Goal: Information Seeking & Learning: Learn about a topic

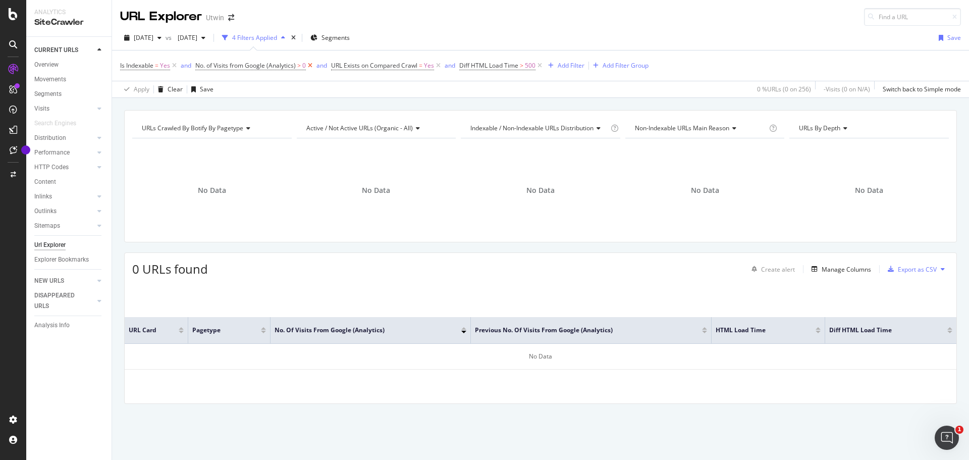
click at [311, 64] on icon at bounding box center [310, 66] width 9 height 10
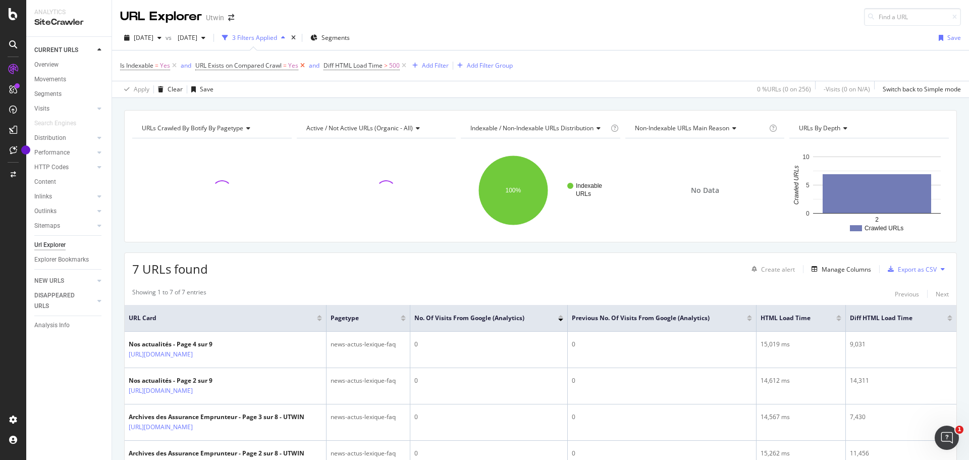
click at [303, 65] on icon at bounding box center [302, 66] width 9 height 10
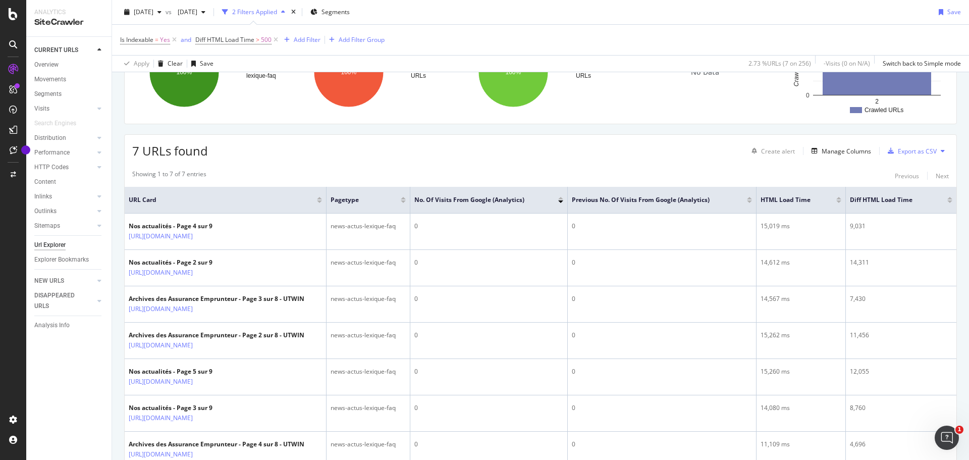
scroll to position [202, 0]
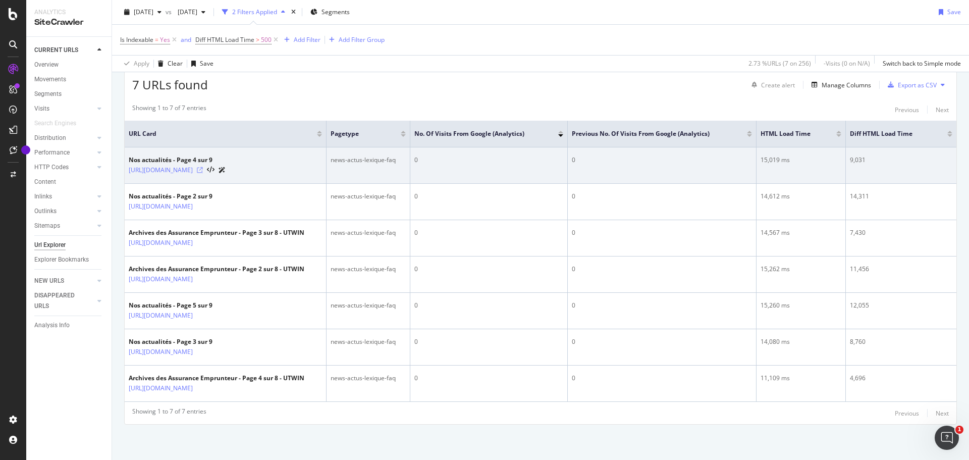
click at [203, 167] on icon at bounding box center [200, 170] width 6 height 6
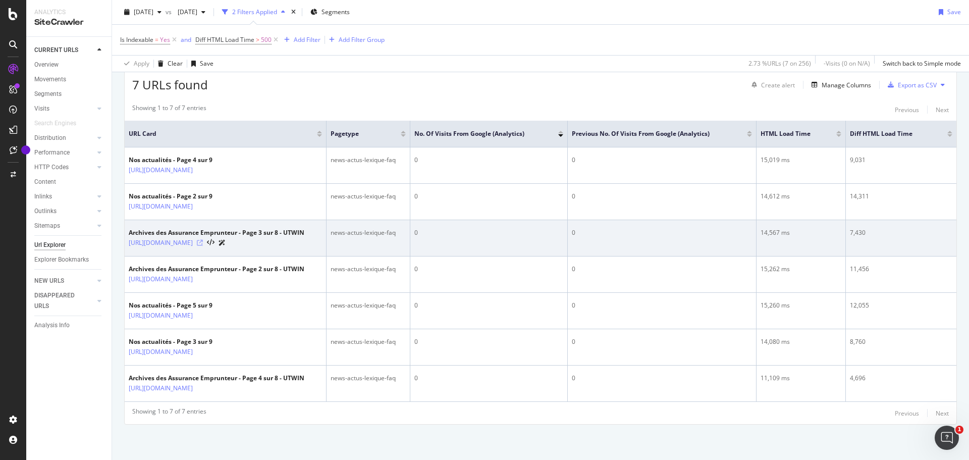
click at [203, 240] on icon at bounding box center [200, 243] width 6 height 6
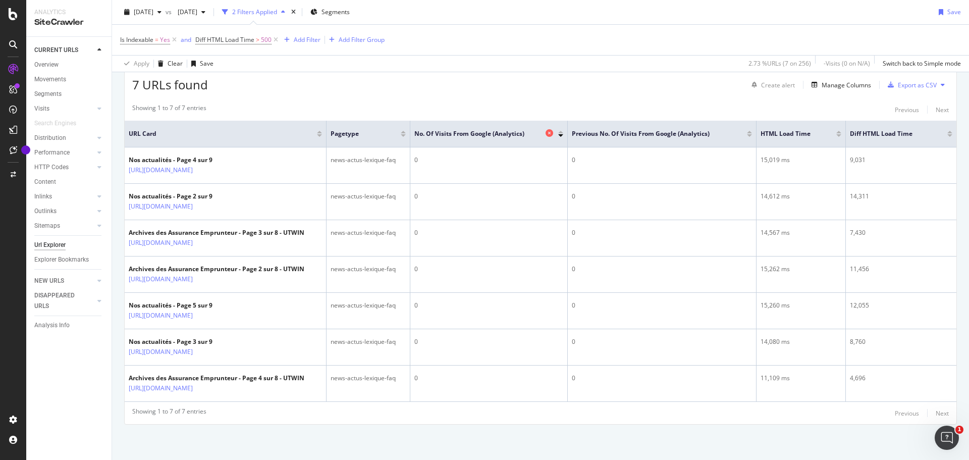
click at [549, 129] on icon at bounding box center [550, 133] width 8 height 8
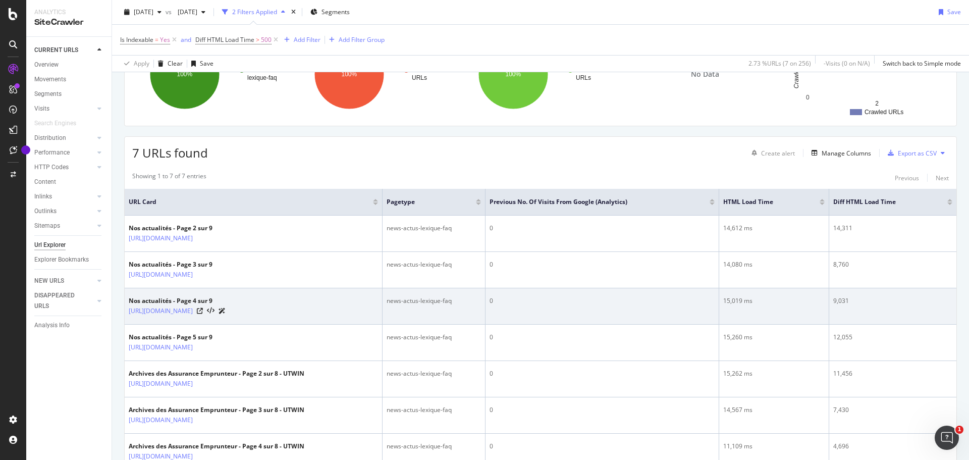
scroll to position [151, 0]
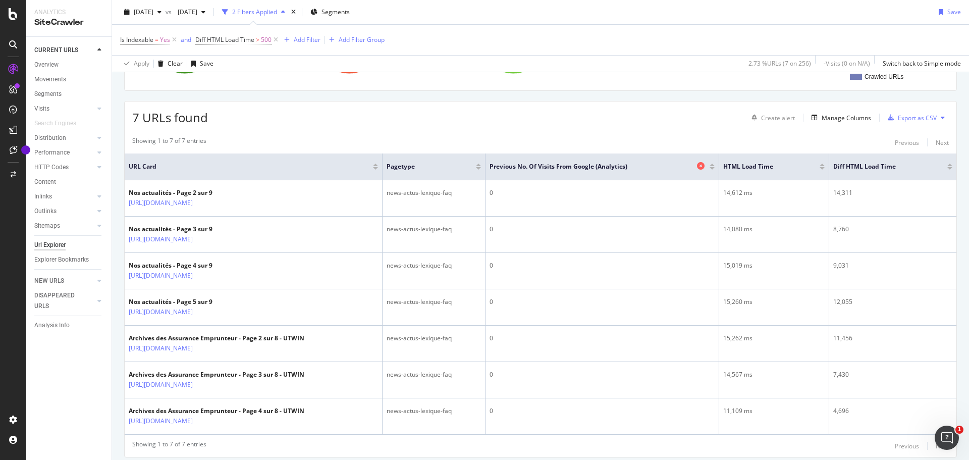
click at [705, 167] on icon at bounding box center [701, 166] width 8 height 8
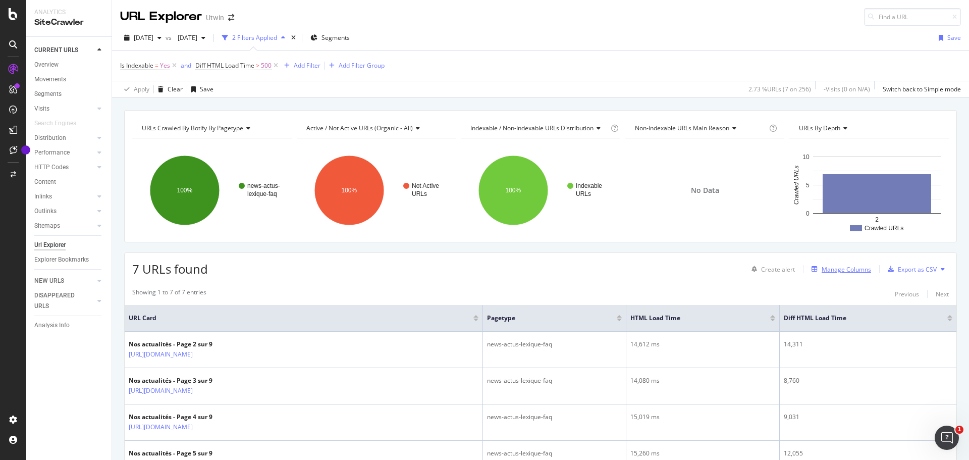
click at [827, 267] on div "Manage Columns" at bounding box center [846, 269] width 49 height 9
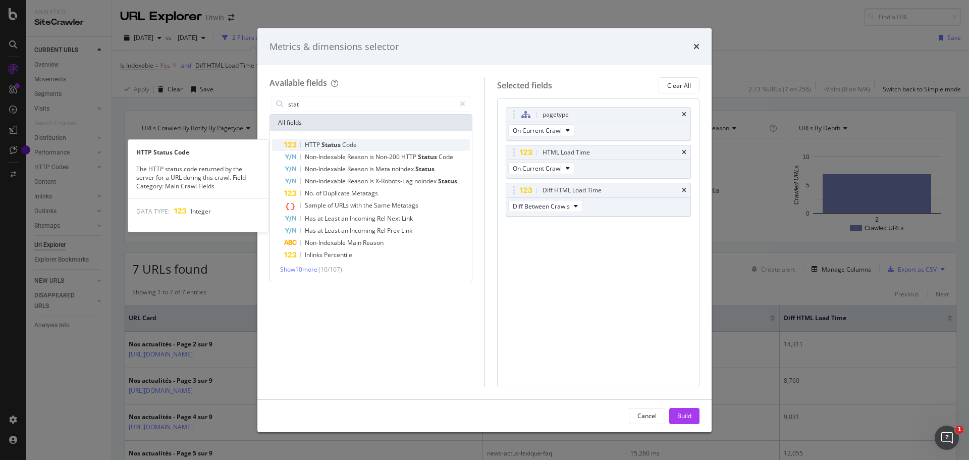
type input "stat"
click at [346, 142] on span "Code" at bounding box center [349, 144] width 15 height 9
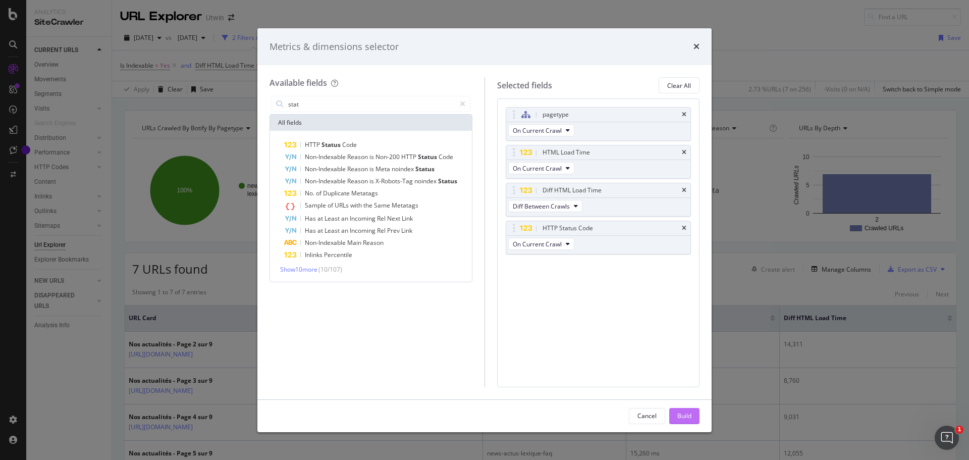
click at [689, 417] on div "Build" at bounding box center [685, 416] width 14 height 9
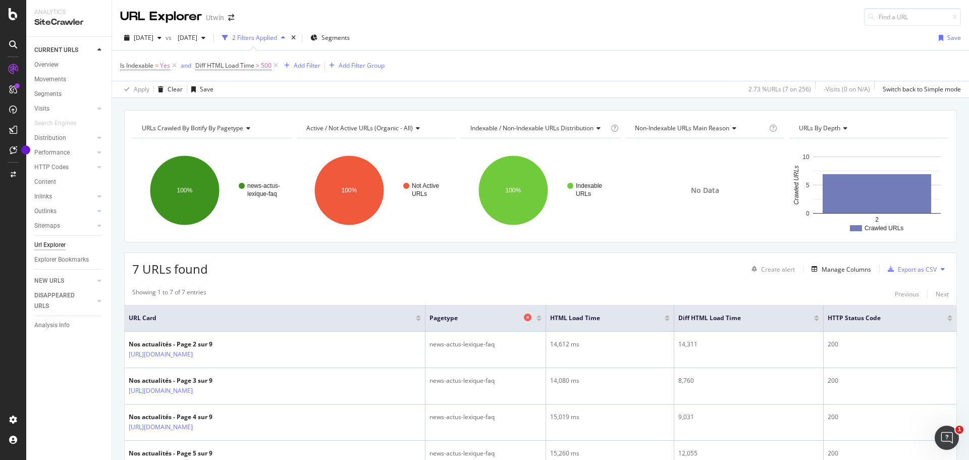
click at [532, 316] on icon at bounding box center [528, 318] width 8 height 8
